Goal: Task Accomplishment & Management: Manage account settings

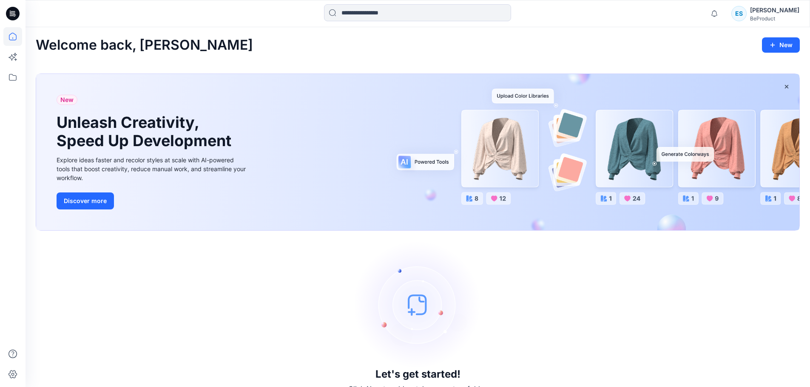
click at [772, 18] on div "BeProduct" at bounding box center [774, 18] width 49 height 6
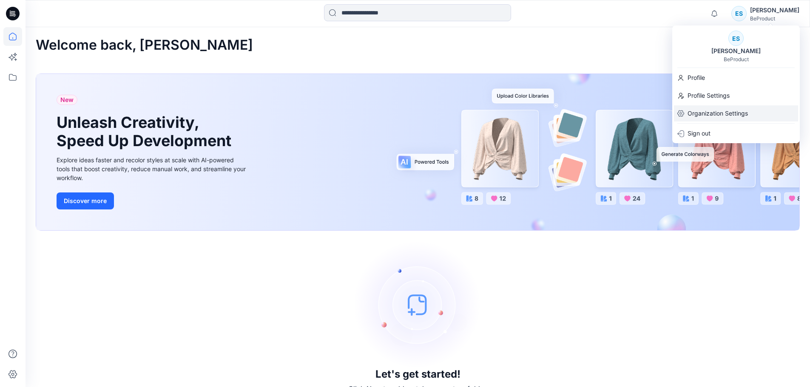
click at [716, 116] on p "Organization Settings" at bounding box center [717, 113] width 60 height 16
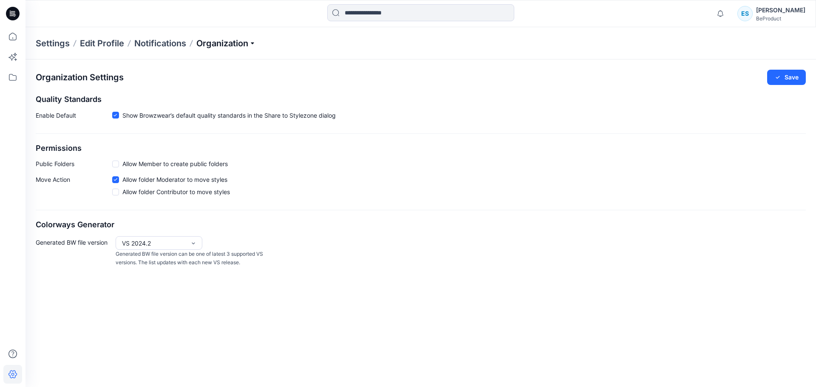
click at [241, 42] on p "Organization" at bounding box center [226, 43] width 60 height 12
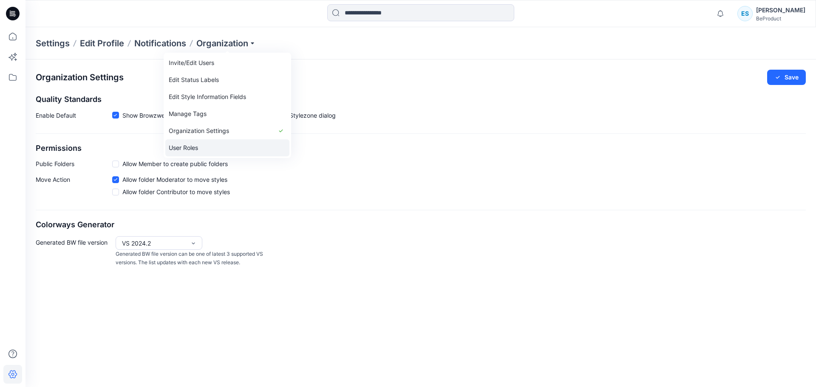
click at [199, 153] on link "User Roles" at bounding box center [227, 147] width 124 height 17
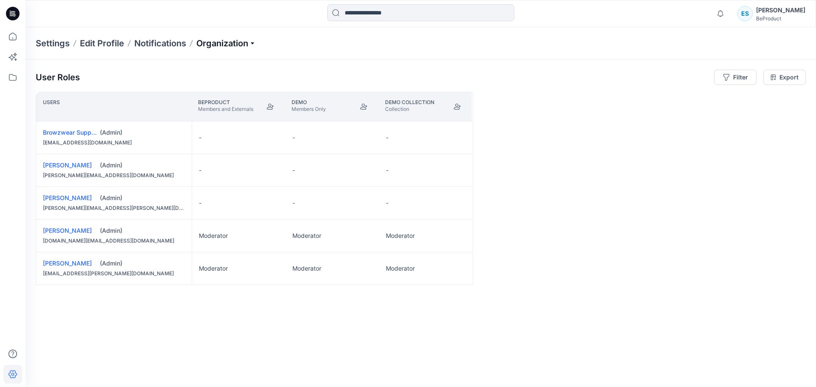
click at [233, 45] on p "Organization" at bounding box center [226, 43] width 60 height 12
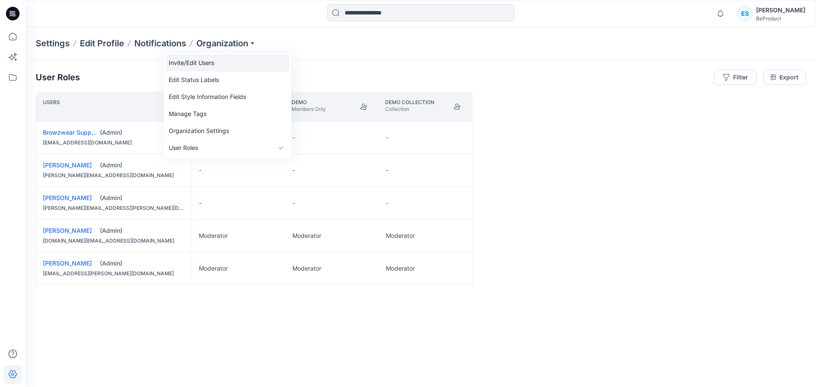
click at [212, 61] on link "Invite/Edit Users" at bounding box center [227, 62] width 124 height 17
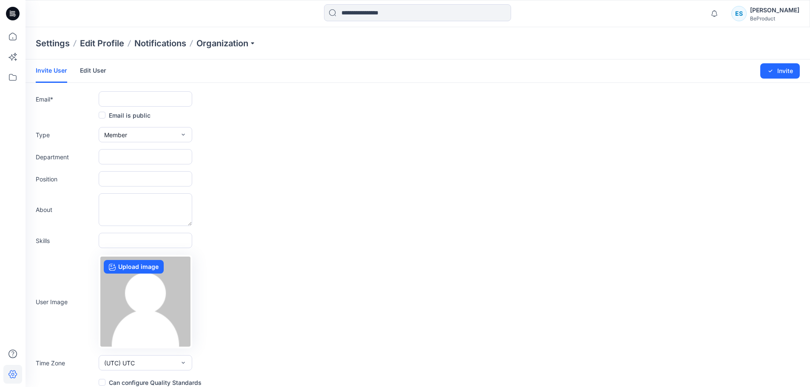
click at [94, 71] on link "Edit User" at bounding box center [93, 71] width 26 height 22
